Goal: Check status: Check status

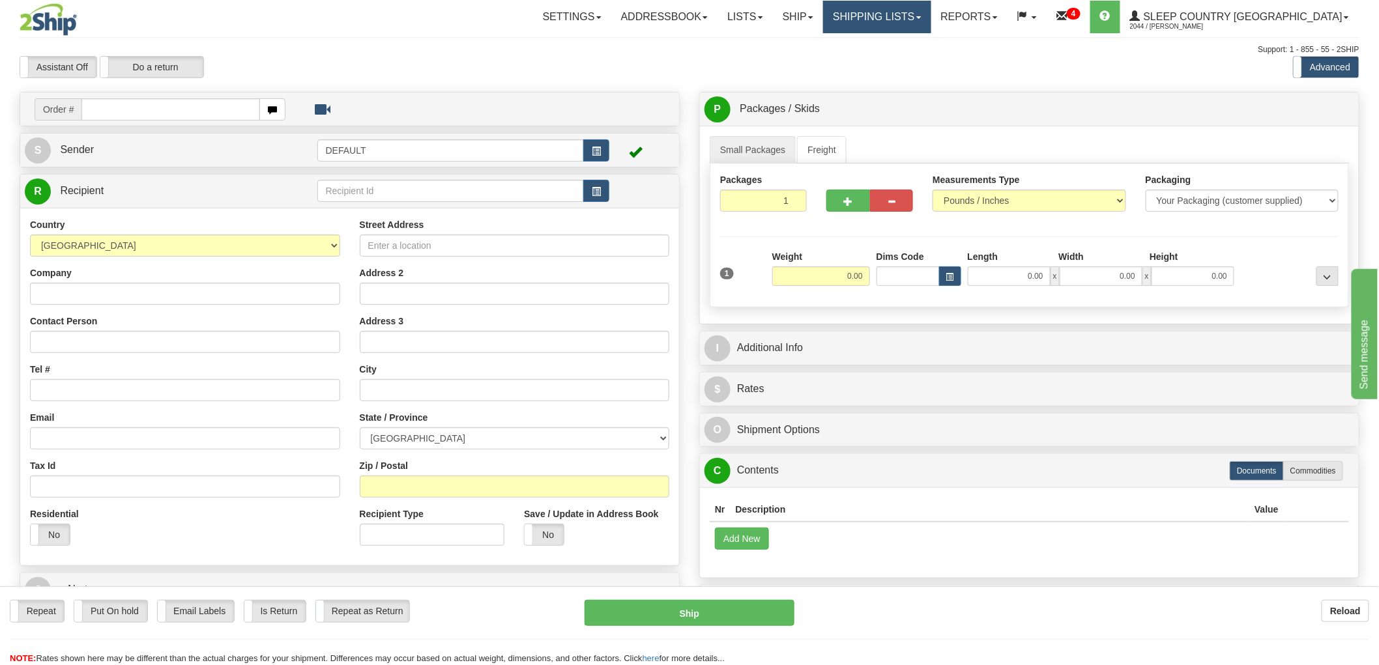
click at [915, 15] on link "Shipping lists" at bounding box center [877, 17] width 108 height 33
click at [918, 57] on span "Search Shipment History" at bounding box center [867, 62] width 101 height 10
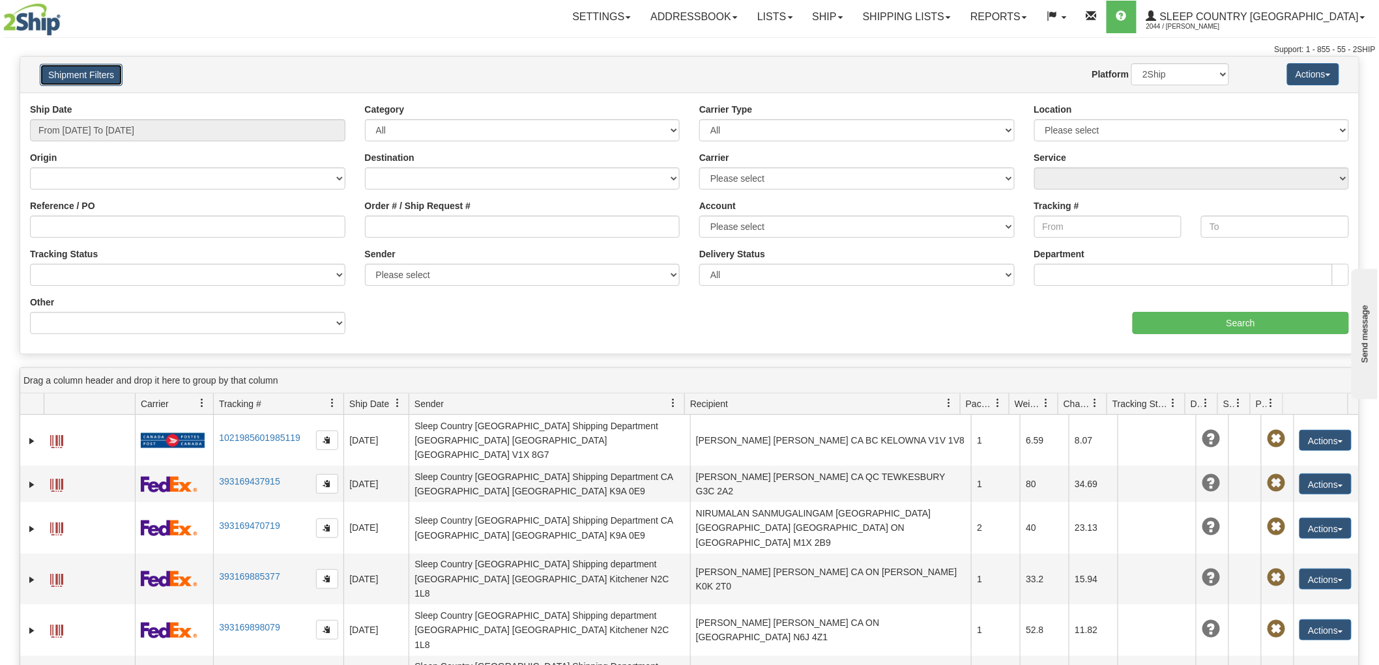
click at [96, 85] on button "Shipment Filters" at bounding box center [81, 75] width 83 height 22
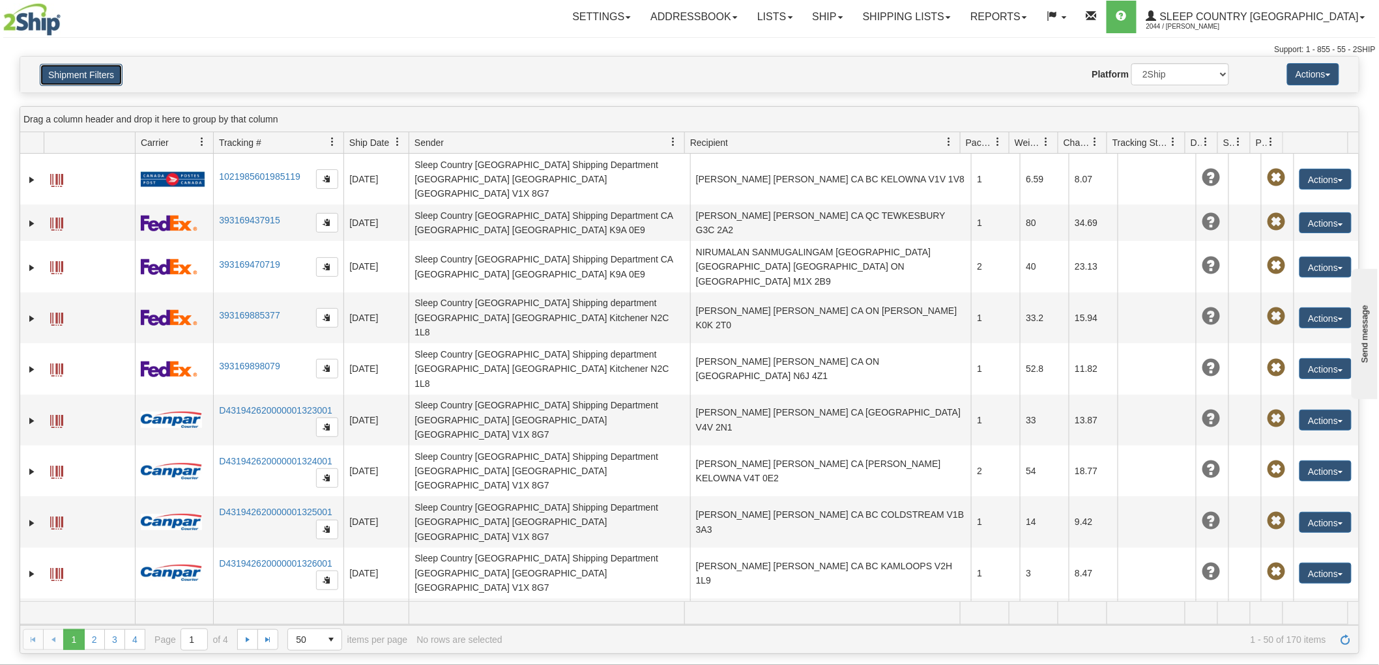
click at [101, 67] on button "Shipment Filters" at bounding box center [81, 75] width 83 height 22
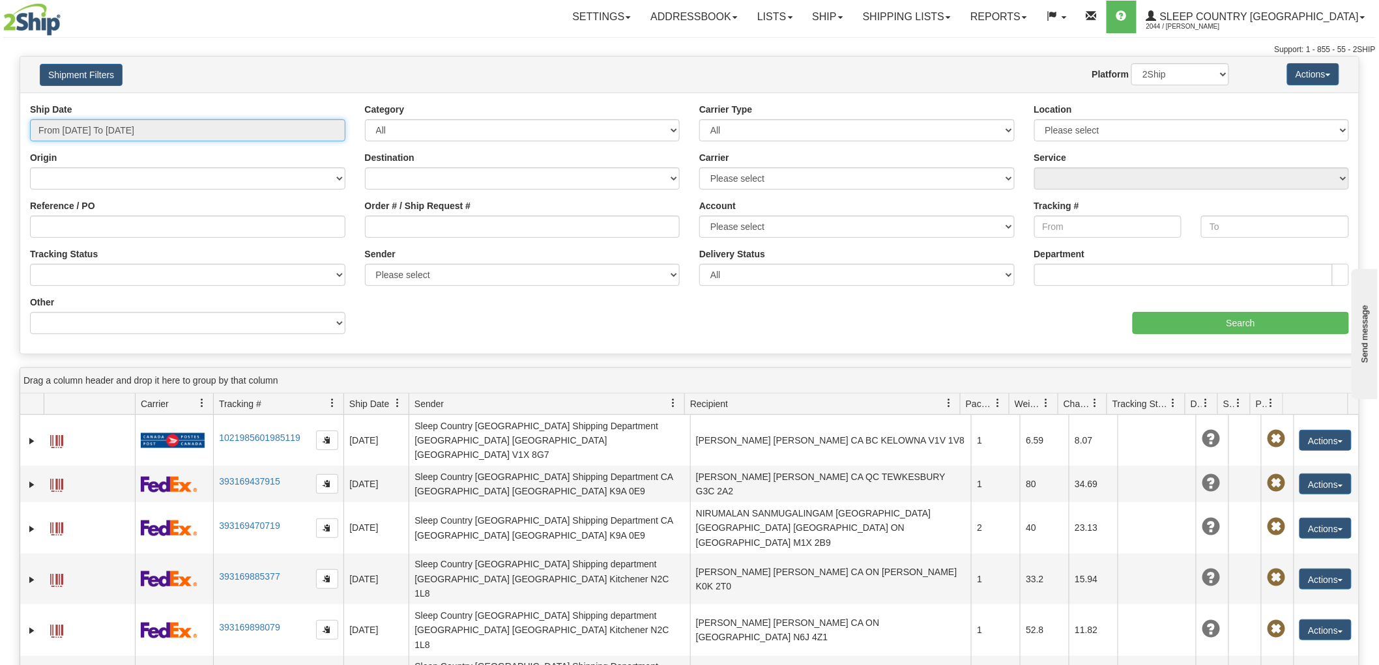
click at [109, 127] on input "From [DATE] To [DATE]" at bounding box center [187, 130] width 315 height 22
click at [94, 230] on li "Last 30 Days" at bounding box center [88, 225] width 104 height 18
type input "From [DATE] To [DATE]"
